Goal: Find specific page/section: Find specific page/section

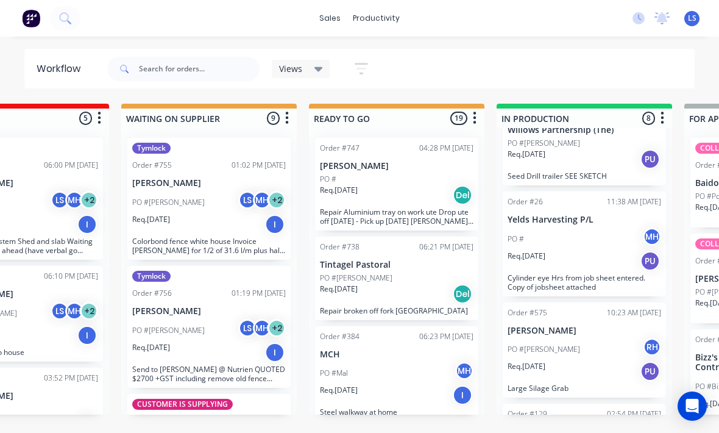
scroll to position [57, 0]
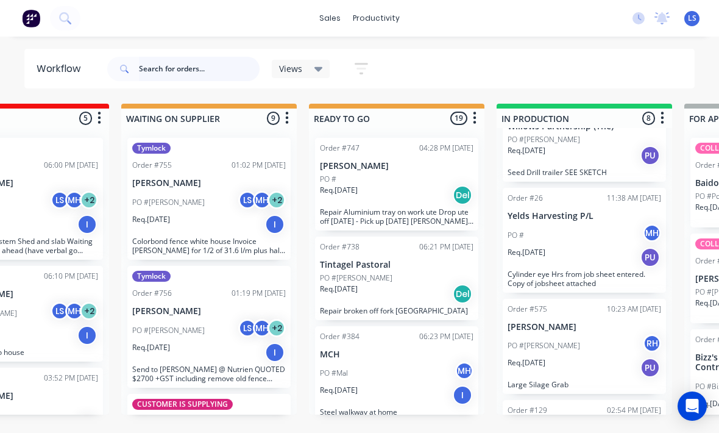
click at [187, 71] on input "text" at bounding box center [199, 69] width 121 height 24
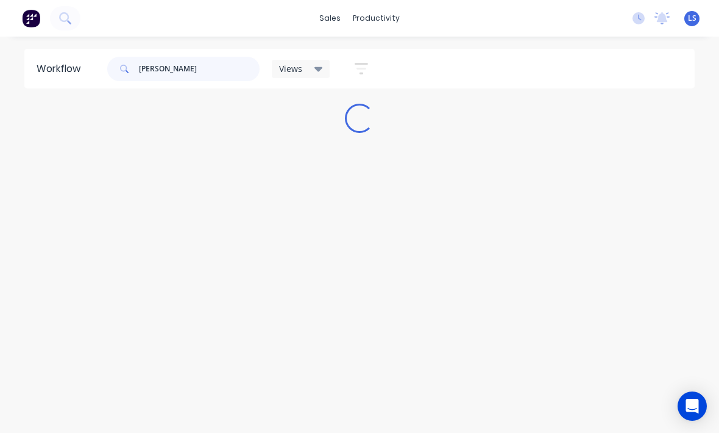
scroll to position [0, 0]
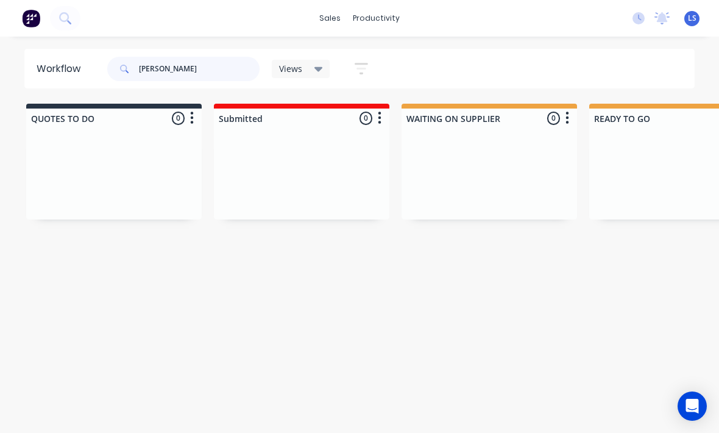
type input "[PERSON_NAME]"
click at [70, 18] on icon at bounding box center [65, 18] width 12 height 12
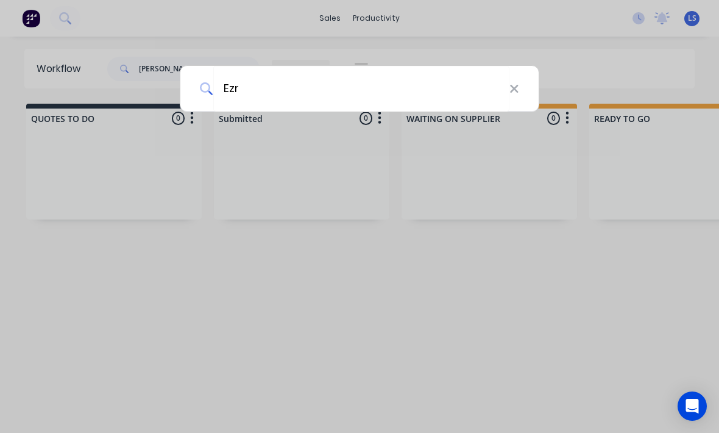
type input "[PERSON_NAME]"
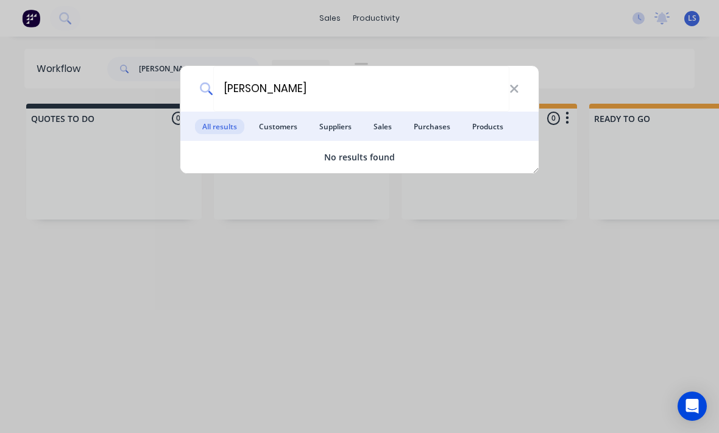
click at [580, 80] on div "[PERSON_NAME] All results Customers Suppliers Sales Purchases Products No resul…" at bounding box center [359, 216] width 719 height 433
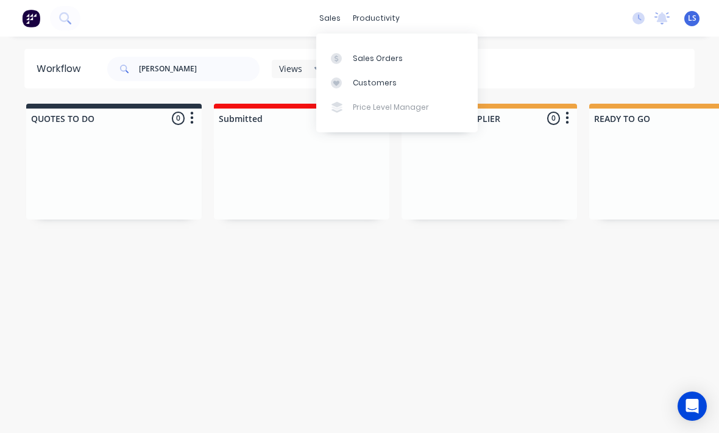
click at [397, 85] on link "Customers" at bounding box center [397, 83] width 162 height 24
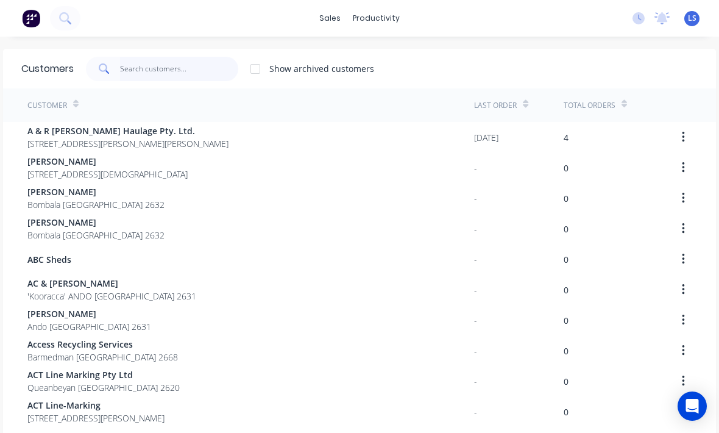
click at [174, 63] on input "text" at bounding box center [179, 69] width 119 height 24
click at [178, 65] on input "text" at bounding box center [179, 69] width 119 height 24
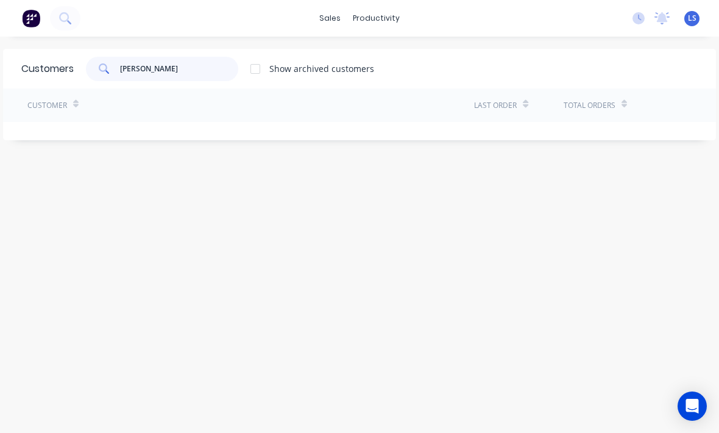
type input "[PERSON_NAME]"
click at [63, 77] on div "Customers [PERSON_NAME] Show archived customers" at bounding box center [359, 69] width 713 height 40
click at [22, 21] on img at bounding box center [31, 18] width 18 height 18
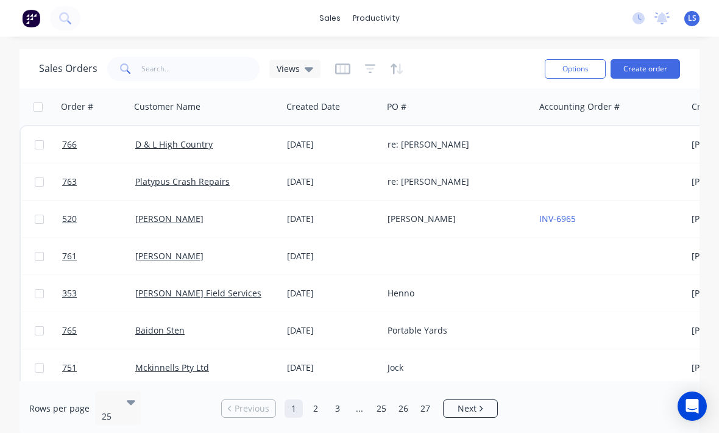
click at [647, 63] on button "Create order" at bounding box center [645, 69] width 69 height 20
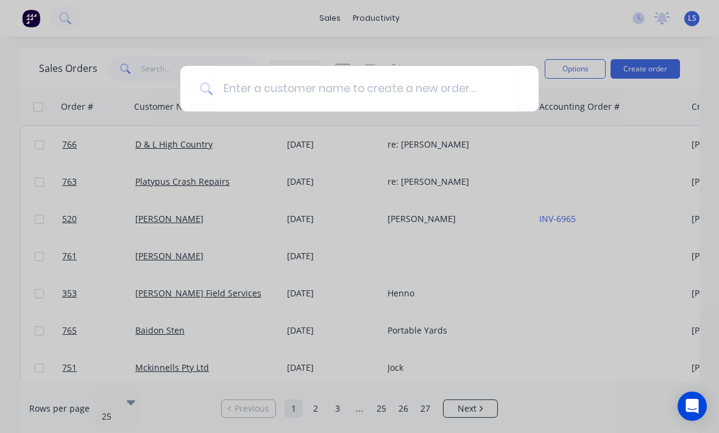
click at [676, 125] on div at bounding box center [359, 216] width 719 height 433
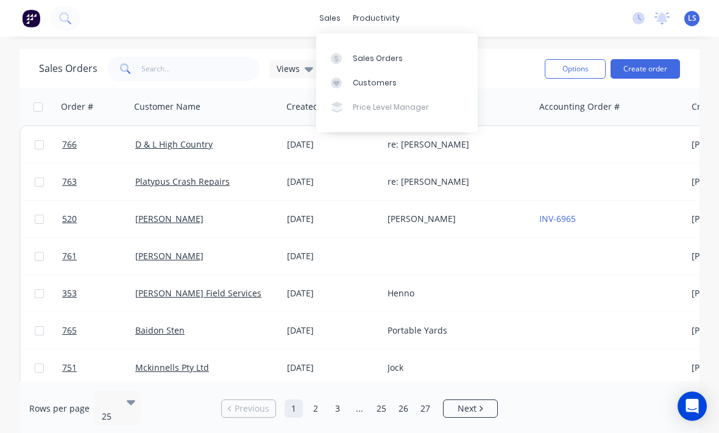
click at [387, 87] on div "Customers" at bounding box center [375, 82] width 44 height 11
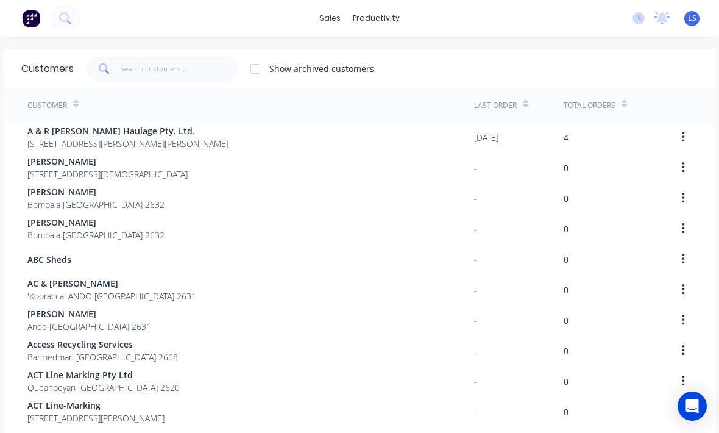
click at [116, 58] on span at bounding box center [103, 69] width 34 height 24
click at [173, 69] on input "text" at bounding box center [179, 69] width 119 height 24
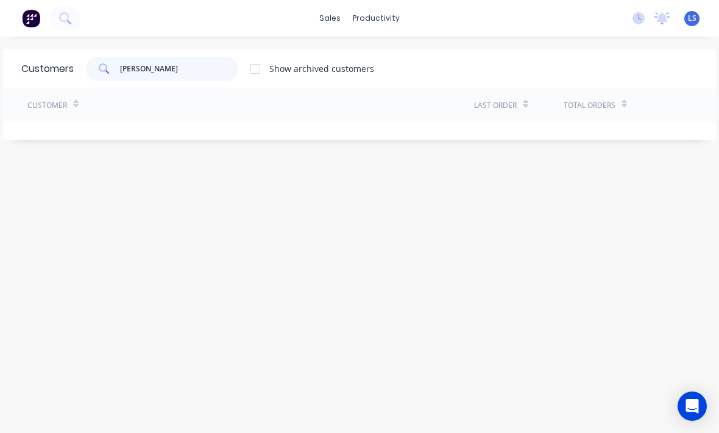
type input "[PERSON_NAME]"
click at [701, 18] on div "No new notifications [PERSON_NAME] all as read You have no notifications LS MCH…" at bounding box center [671, 18] width 96 height 18
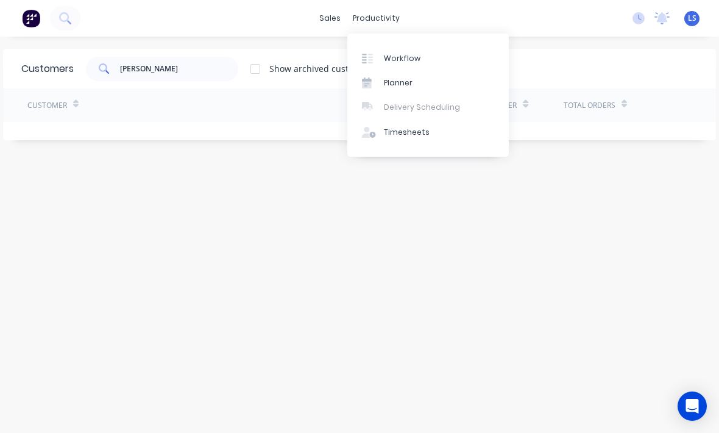
click at [383, 20] on div "productivity" at bounding box center [376, 18] width 59 height 18
click at [346, 19] on div "sales" at bounding box center [330, 18] width 34 height 18
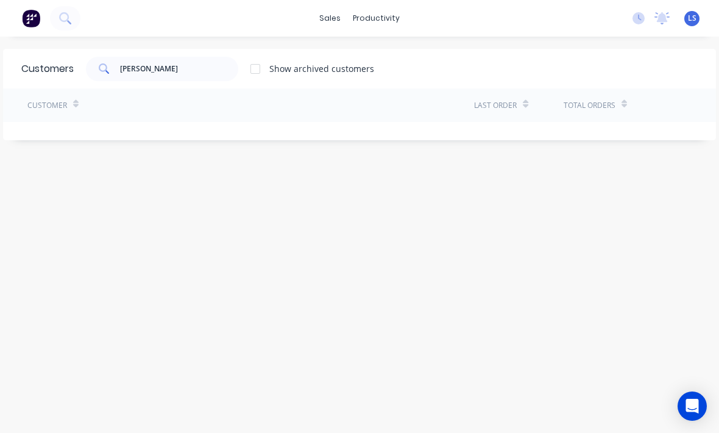
click at [332, 24] on div "sales" at bounding box center [330, 18] width 34 height 18
click at [324, 38] on div "sales productivity sales Sales Orders Customers Price Level Manager productivit…" at bounding box center [359, 216] width 719 height 433
click at [410, 77] on link "Customers" at bounding box center [397, 83] width 162 height 24
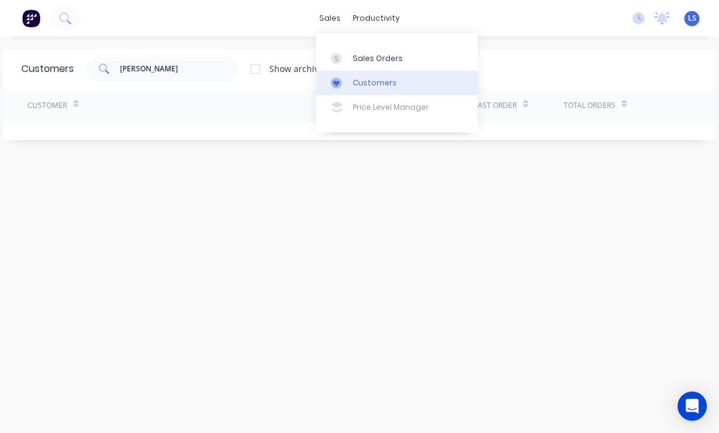
click at [402, 80] on link "Customers" at bounding box center [397, 83] width 162 height 24
click at [347, 75] on link "Customers" at bounding box center [397, 83] width 162 height 24
click at [353, 78] on div "Customers" at bounding box center [375, 82] width 44 height 11
click at [424, 170] on div "Customers [PERSON_NAME] Show archived customers Customer Last Order Total Orders" at bounding box center [359, 247] width 719 height 396
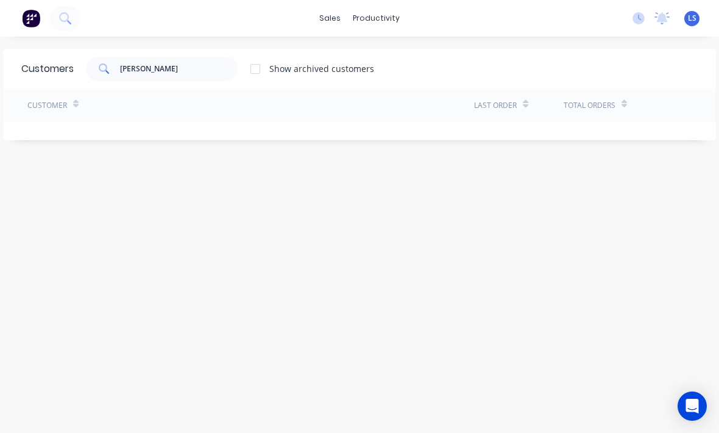
click at [455, 173] on div "Customers [PERSON_NAME] Show archived customers Customer Last Order Total Orders" at bounding box center [359, 247] width 719 height 396
click at [697, 14] on div "LS MCH Welding & Engineering Pty ... [PERSON_NAME] Standard User (No Pricing) P…" at bounding box center [692, 18] width 15 height 15
click at [690, 23] on span "LS" at bounding box center [692, 18] width 9 height 11
click at [668, 221] on div "Customers [PERSON_NAME] Show archived customers Customer Last Order Total Orders" at bounding box center [359, 247] width 719 height 396
click at [692, 21] on span "LS" at bounding box center [692, 18] width 9 height 11
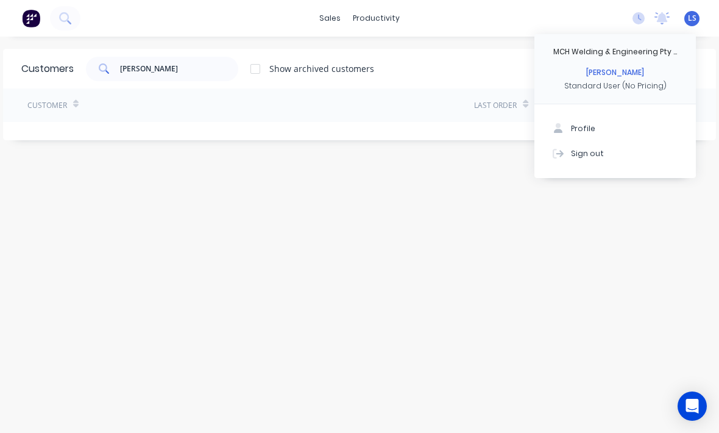
click at [696, 13] on span "LS" at bounding box center [692, 18] width 9 height 11
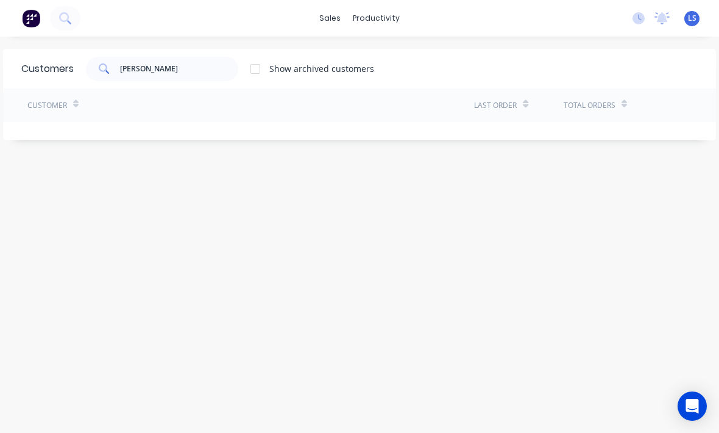
click at [669, 19] on icon at bounding box center [662, 18] width 15 height 12
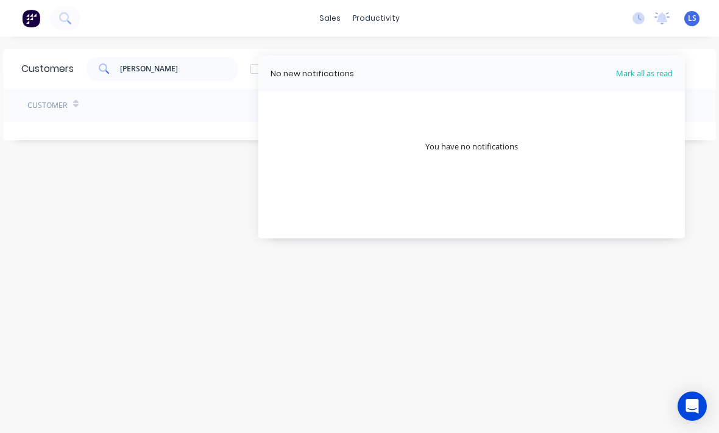
click at [667, 15] on icon at bounding box center [662, 18] width 15 height 12
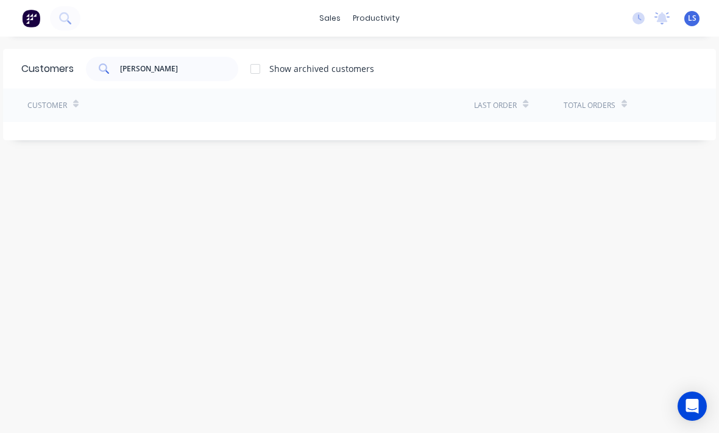
click at [641, 15] on icon at bounding box center [639, 18] width 12 height 12
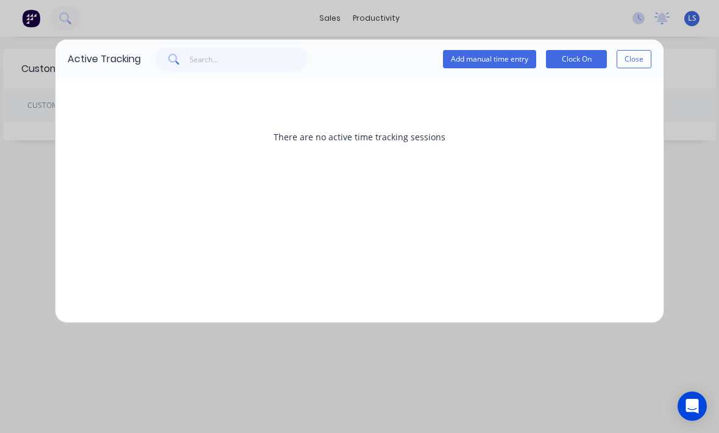
click at [635, 59] on button "Close" at bounding box center [634, 59] width 35 height 18
